Goal: Information Seeking & Learning: Learn about a topic

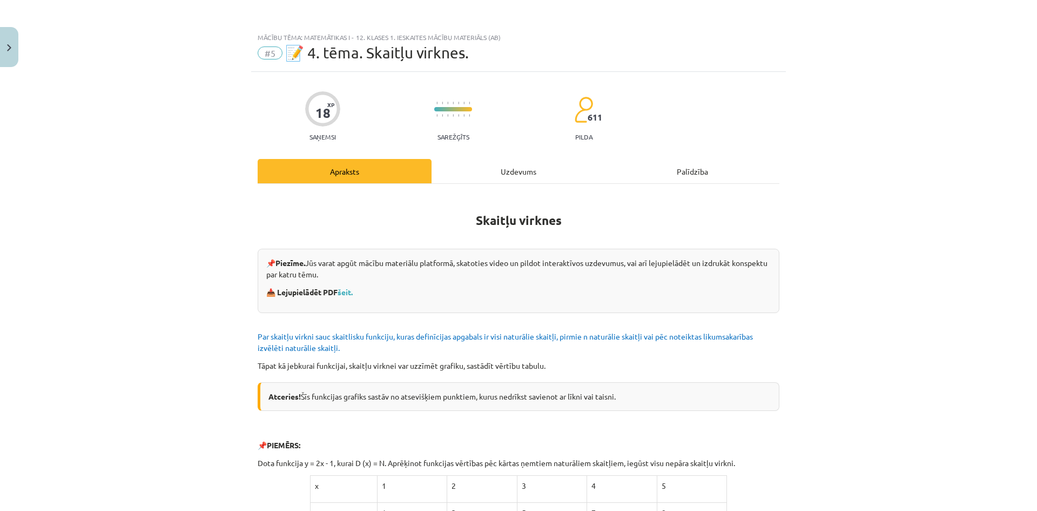
scroll to position [473, 0]
click at [500, 175] on div "Uzdevums" at bounding box center [519, 171] width 174 height 24
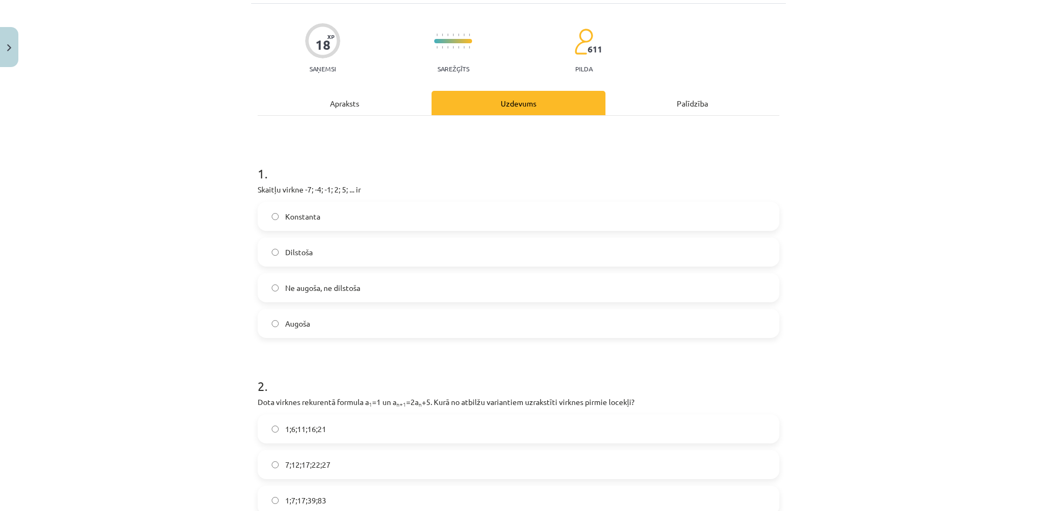
scroll to position [70, 0]
click at [386, 318] on label "Augoša" at bounding box center [519, 320] width 520 height 27
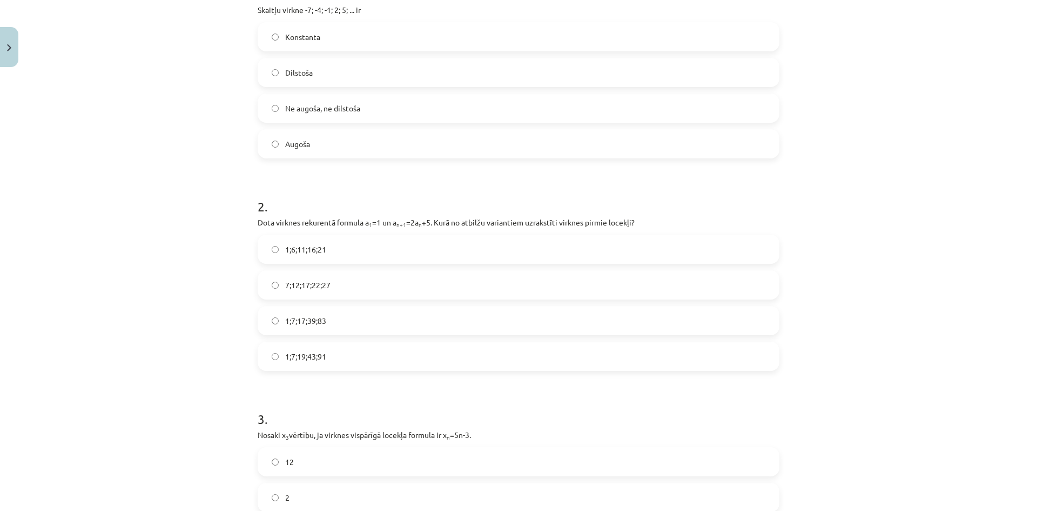
scroll to position [265, 0]
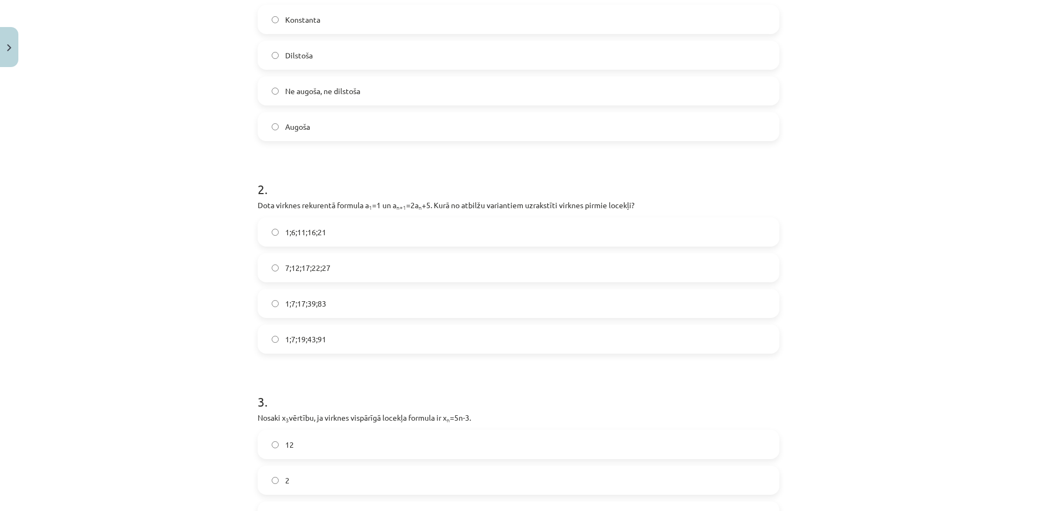
click at [310, 340] on span "1;7;19;43;91" at bounding box center [305, 338] width 41 height 11
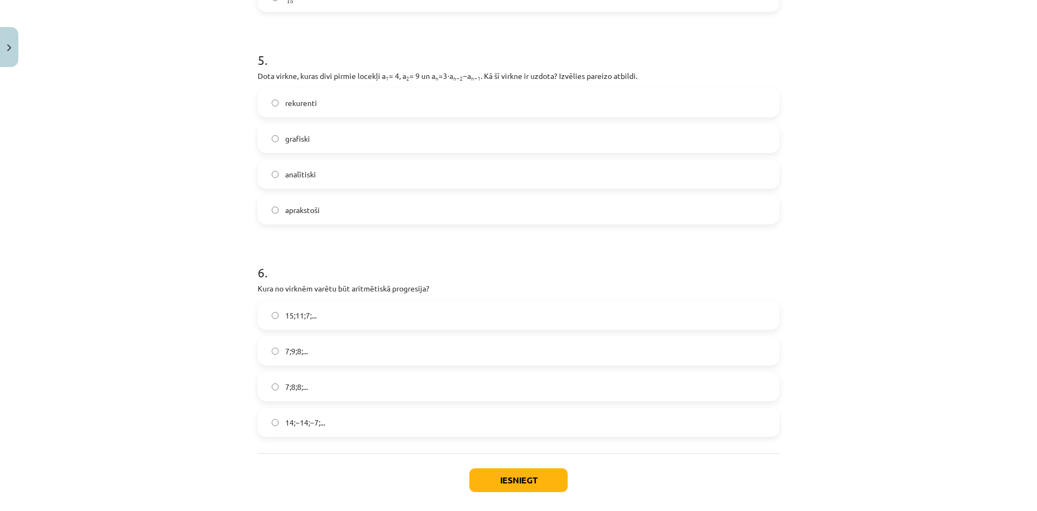
scroll to position [1087, 0]
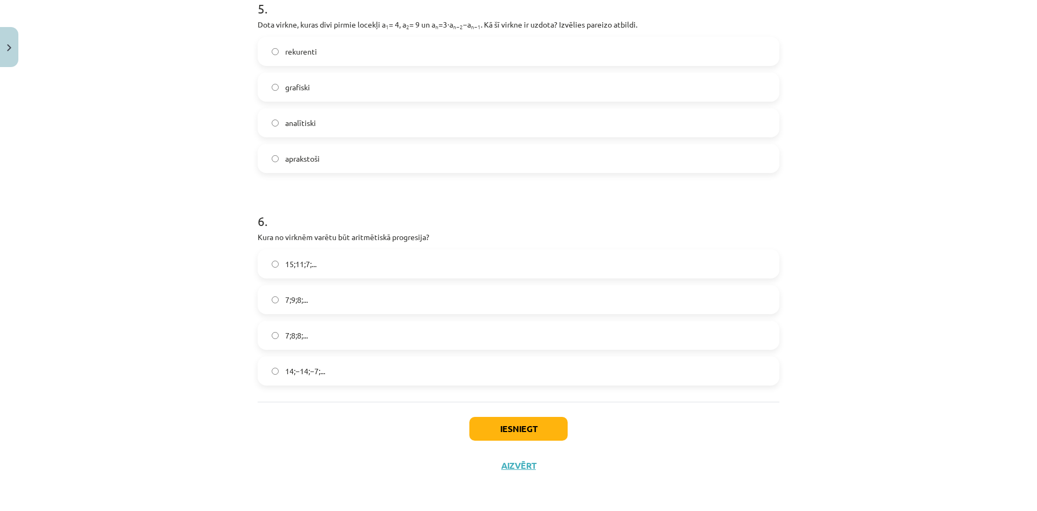
click at [321, 264] on label "15;11;7;..." at bounding box center [519, 263] width 520 height 27
click at [316, 294] on label "7;9;8;..." at bounding box center [519, 299] width 520 height 27
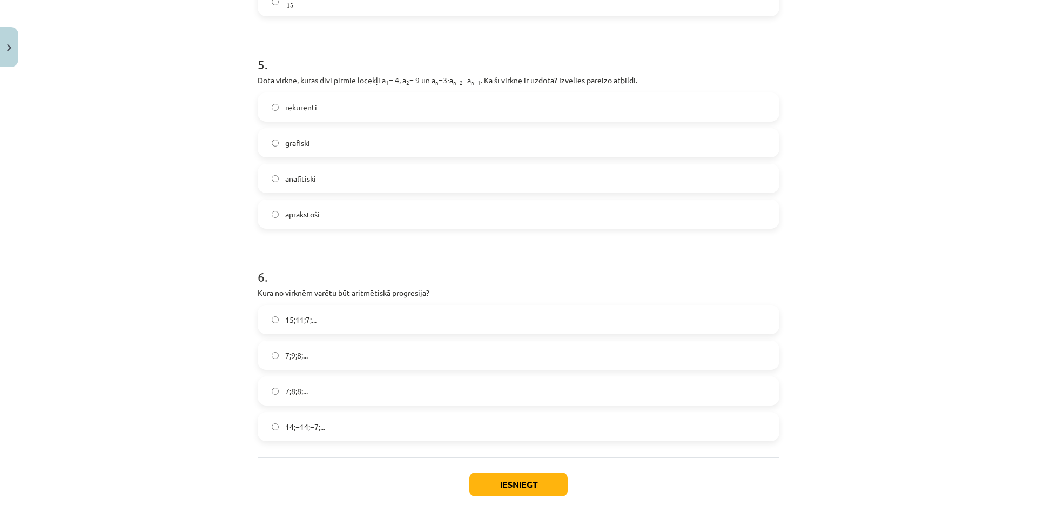
scroll to position [1030, 0]
click at [311, 328] on label "15;11;7;..." at bounding box center [519, 319] width 520 height 27
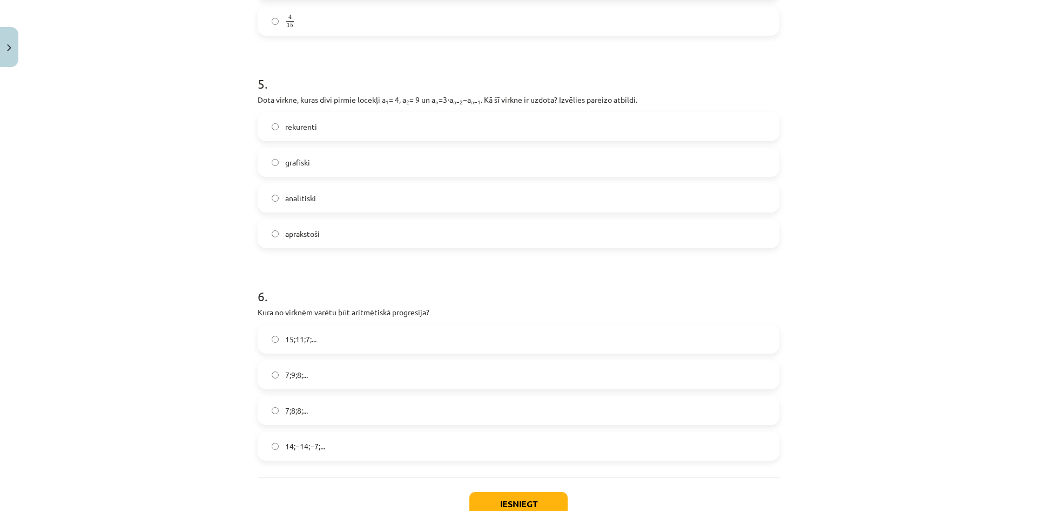
scroll to position [1011, 0]
click at [385, 310] on p "Kura no virknēm varētu būt aritmētiskā progresija?" at bounding box center [519, 312] width 522 height 11
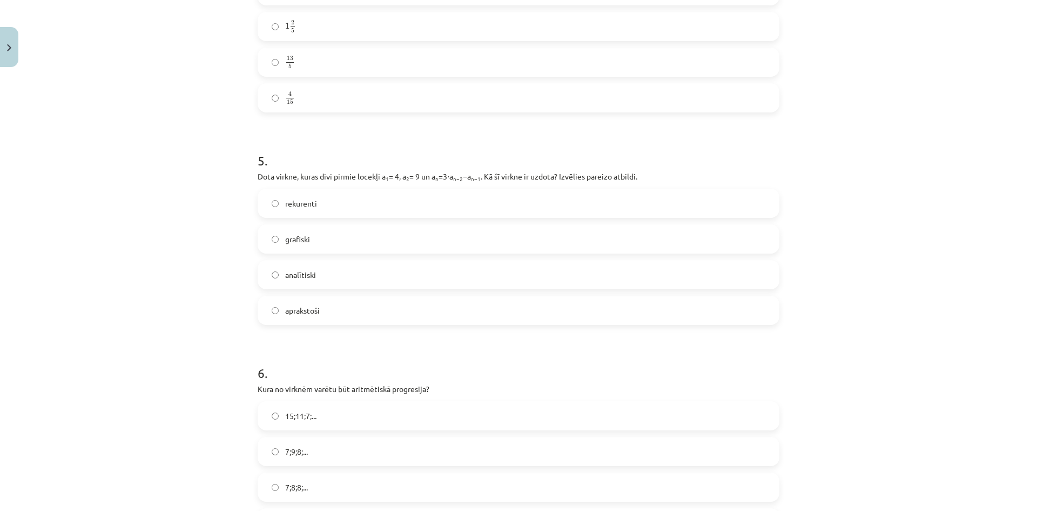
scroll to position [934, 0]
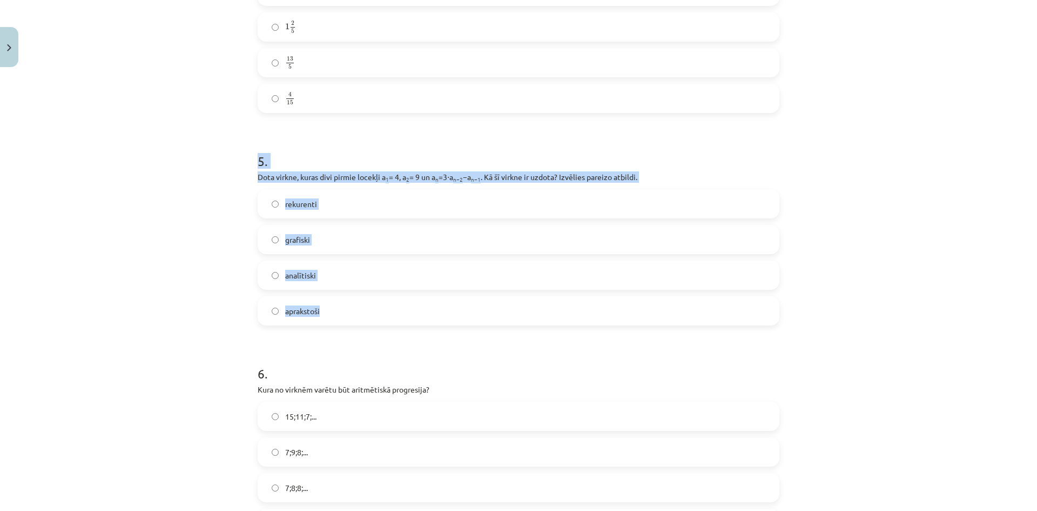
drag, startPoint x: 250, startPoint y: 163, endPoint x: 394, endPoint y: 299, distance: 198.0
copy div "5 . Dota virkne, kuras divi pirmie locekļi a 1 = 4, a 2 = 9 un a n =3⋅a n−2 −a …"
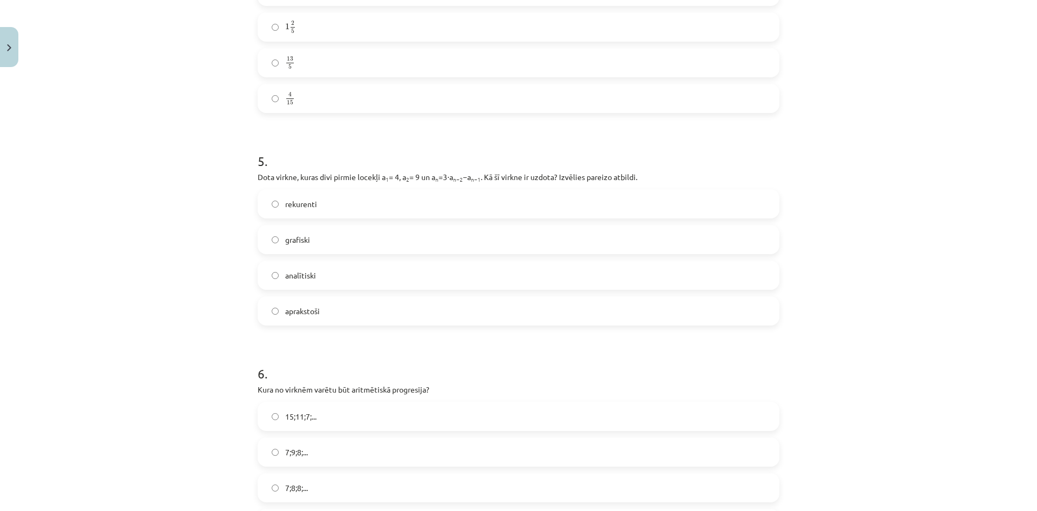
click at [389, 203] on label "rekurenti" at bounding box center [519, 203] width 520 height 27
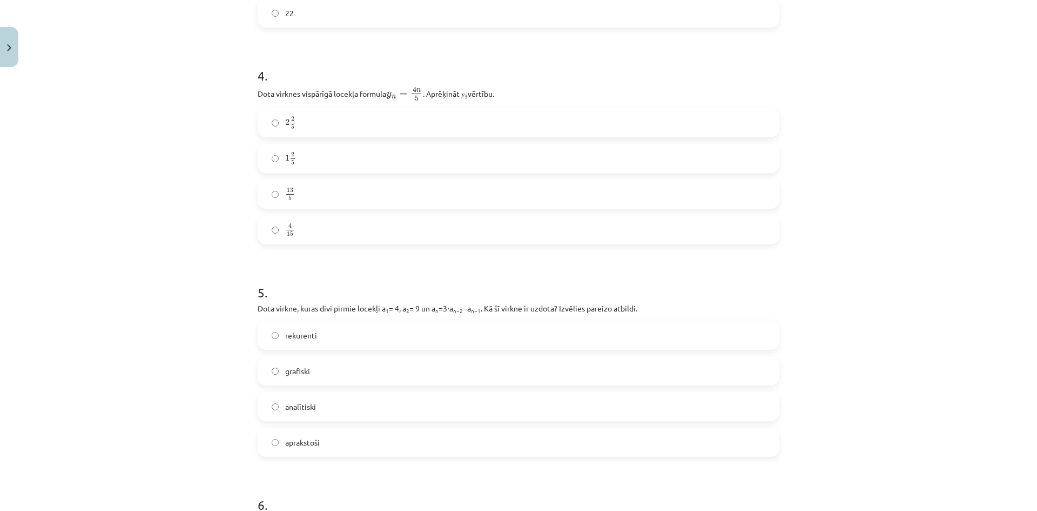
scroll to position [801, 0]
drag, startPoint x: 245, startPoint y: 90, endPoint x: 330, endPoint y: 234, distance: 166.6
click at [330, 234] on div "Mācību tēma: Matemātikas i - 12. klases 1. ieskaites mācību materiāls (ab) #5 📝…" at bounding box center [518, 255] width 1037 height 511
copy div "Dota virknes vispārīgā locekļa formula y n = 4 n 5 y n = 4 n 5 . Aprēķināt 𝑦 3 …"
click at [502, 72] on h1 "4 ." at bounding box center [519, 67] width 522 height 33
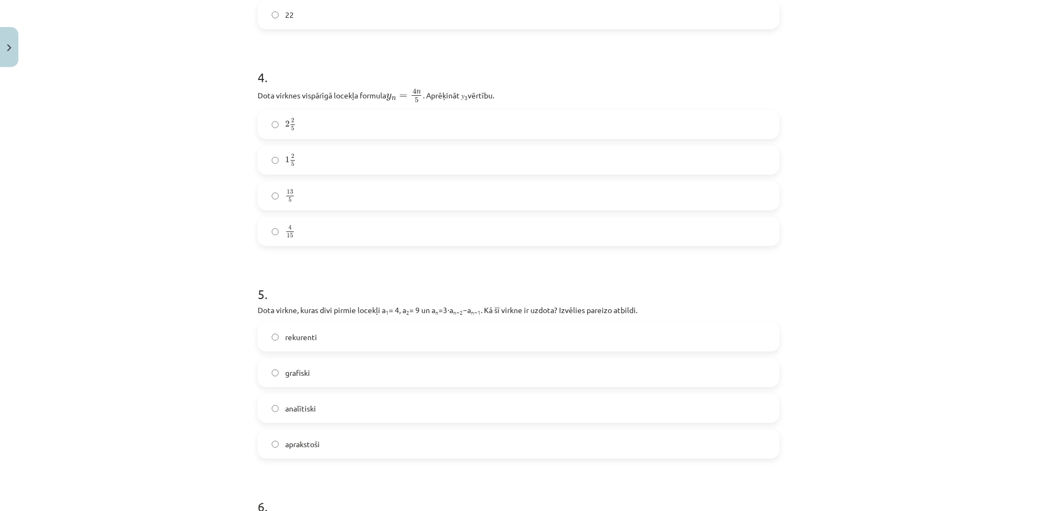
click at [330, 122] on label "2 2 5 2 2 5" at bounding box center [519, 124] width 520 height 27
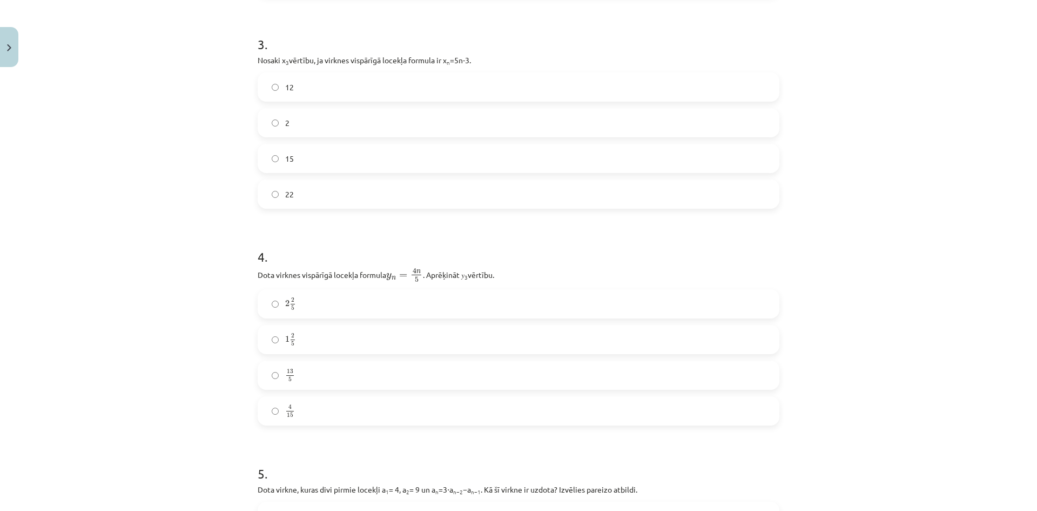
scroll to position [622, 0]
click at [417, 85] on label "12" at bounding box center [519, 86] width 520 height 27
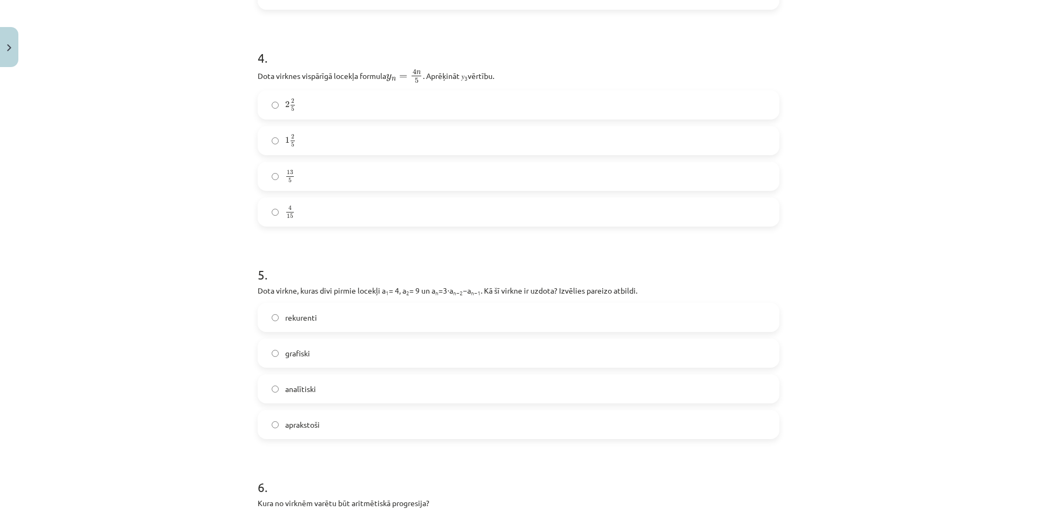
scroll to position [1087, 0]
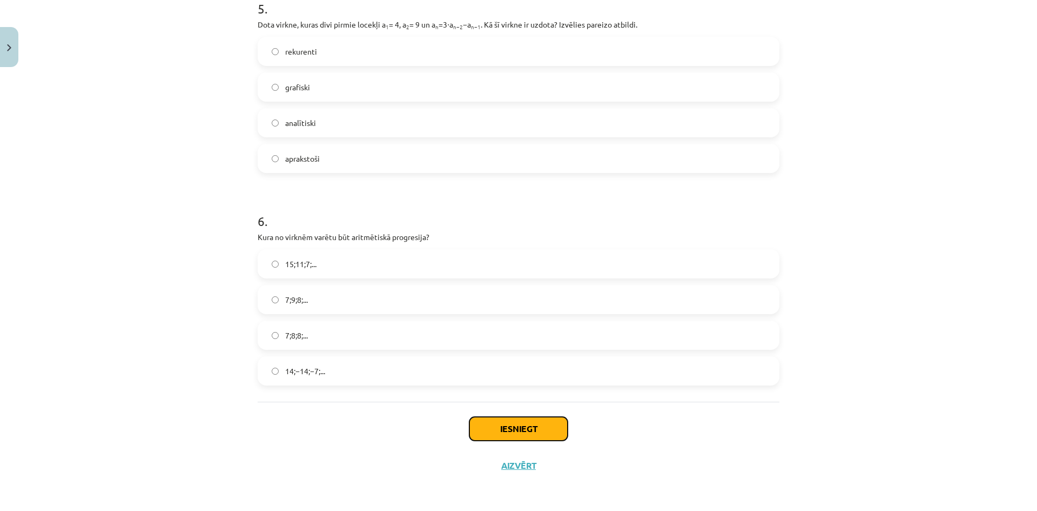
click at [497, 429] on button "Iesniegt" at bounding box center [519, 429] width 98 height 24
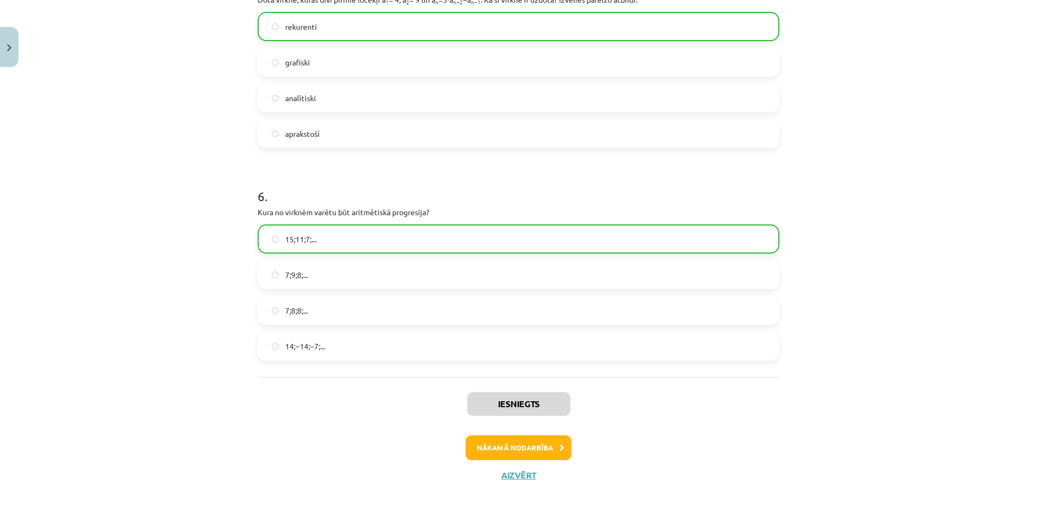
scroll to position [1121, 0]
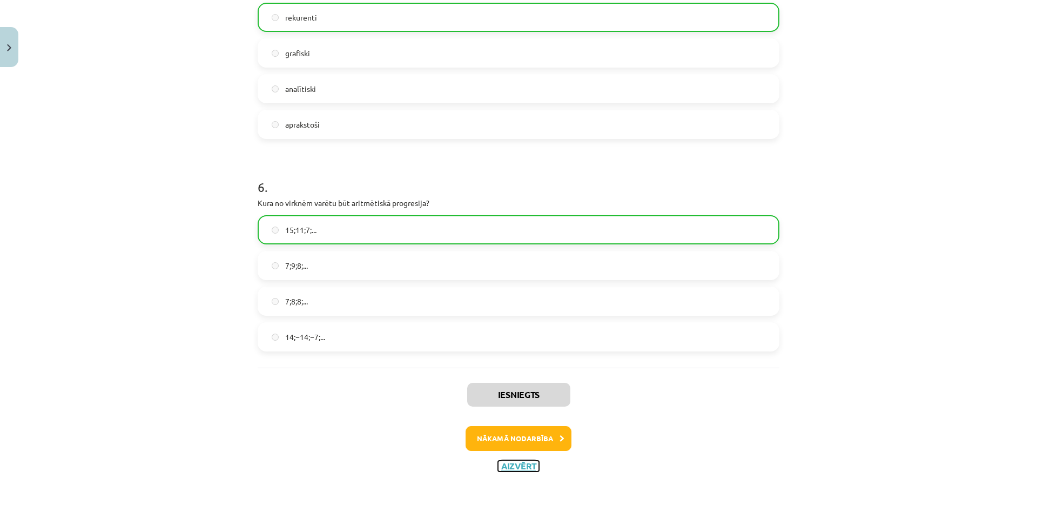
click at [513, 465] on button "Aizvērt" at bounding box center [518, 465] width 41 height 11
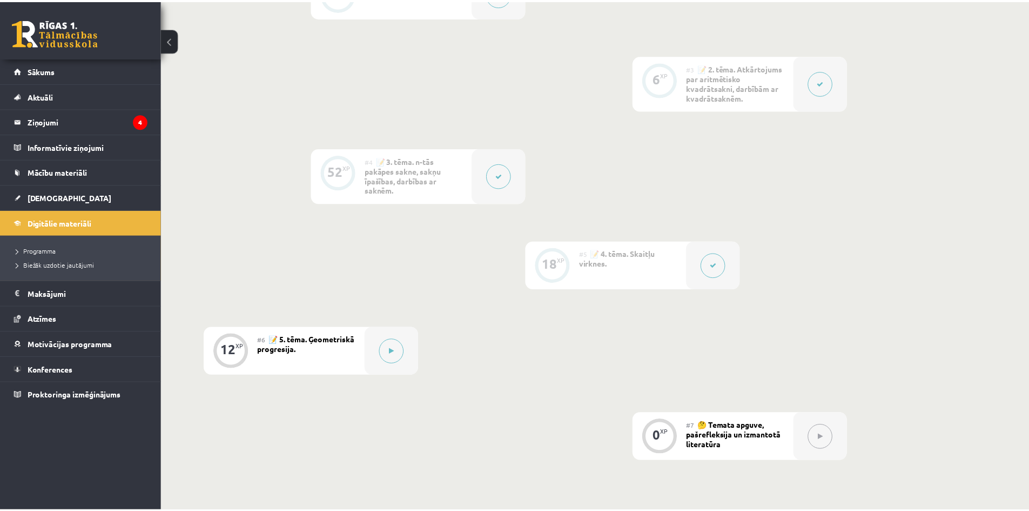
scroll to position [505, 0]
